Goal: Task Accomplishment & Management: Complete application form

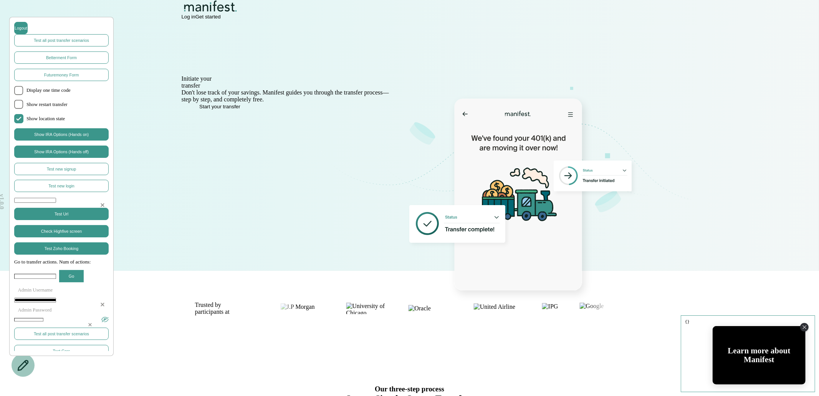
drag, startPoint x: 321, startPoint y: 89, endPoint x: 364, endPoint y: 89, distance: 42.6
drag, startPoint x: 325, startPoint y: 90, endPoint x: 395, endPoint y: 90, distance: 70.3
click at [230, 82] on span "403(b)" at bounding box center [221, 78] width 17 height 7
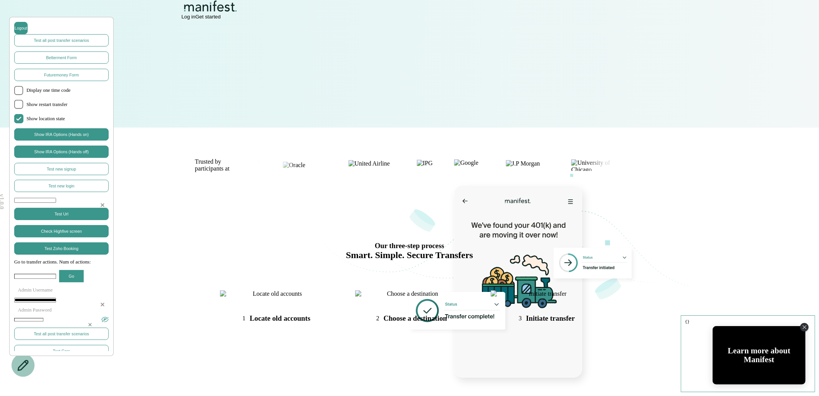
scroll to position [52, 0]
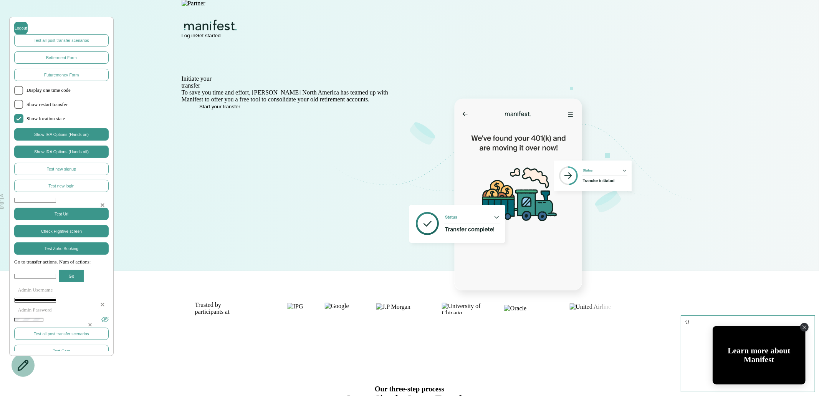
click at [341, 220] on div "Initiate your 403(b) transfer in minutes To save you time and effort, Brose Nor…" at bounding box center [409, 173] width 553 height 262
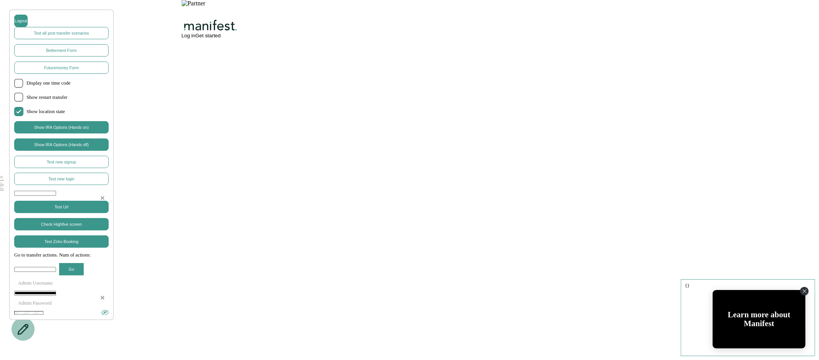
scroll to position [1920, 0]
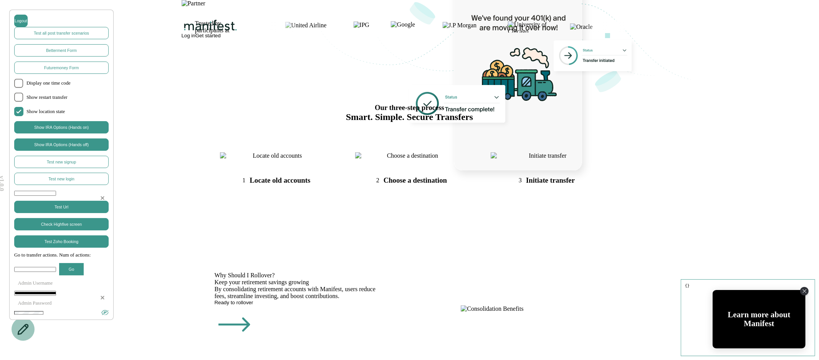
scroll to position [0, 0]
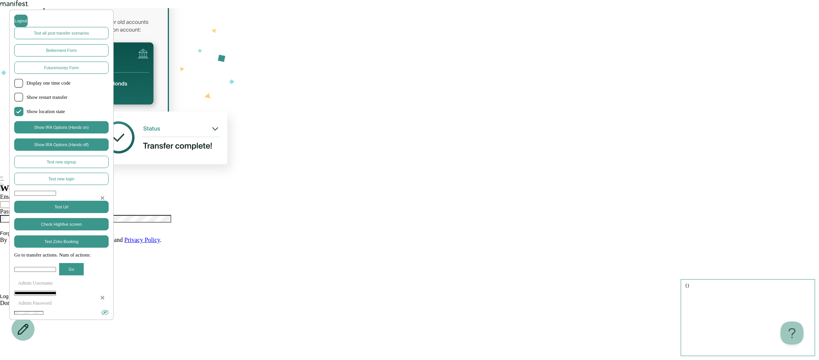
type input "**********"
